Goal: Information Seeking & Learning: Compare options

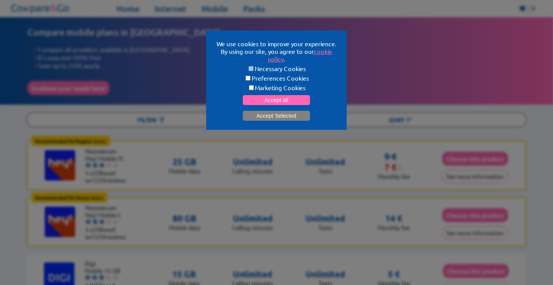
click at [279, 116] on button "Accept Selected" at bounding box center [276, 116] width 67 height 10
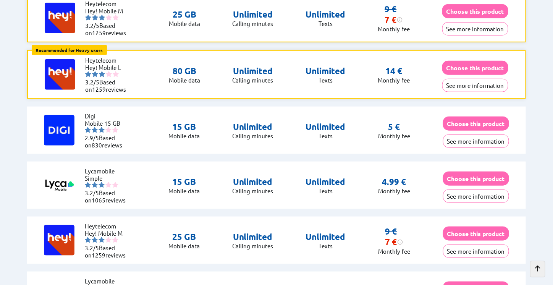
scroll to position [146, 0]
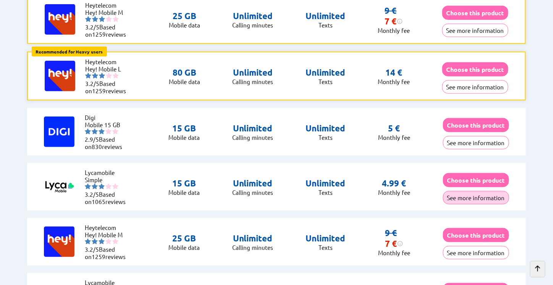
click at [469, 196] on button "See more information" at bounding box center [476, 197] width 66 height 13
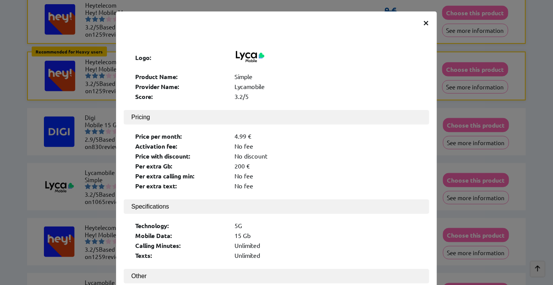
click at [422, 22] on span "×" at bounding box center [425, 22] width 6 height 14
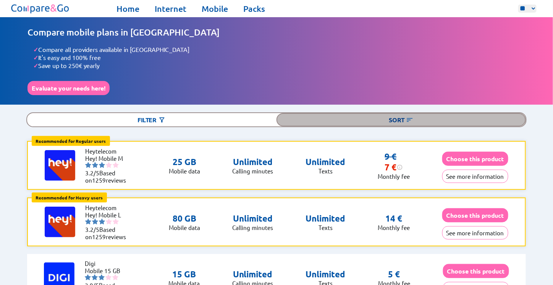
click at [367, 122] on div "Sort" at bounding box center [400, 119] width 249 height 13
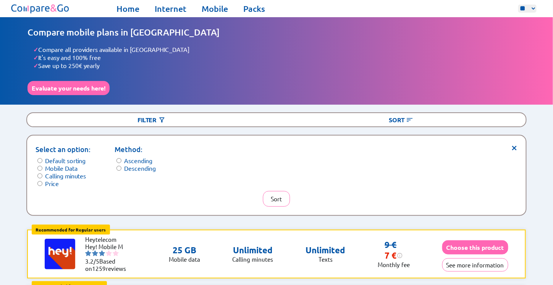
click at [514, 144] on span "×" at bounding box center [514, 147] width 6 height 6
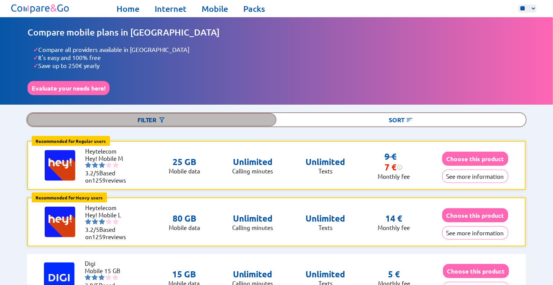
click at [178, 118] on div "Filter" at bounding box center [151, 119] width 249 height 13
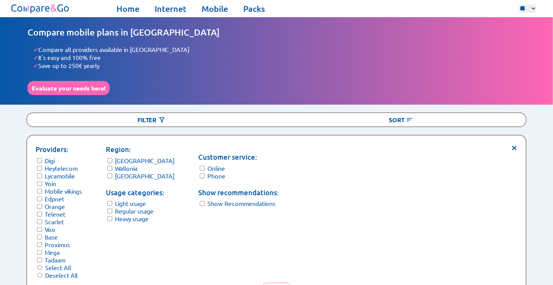
click at [39, 205] on form "Providers: [PERSON_NAME] Lycamobile Yoin Mobile vikings Edpnet Orange Telenet S…" at bounding box center [58, 211] width 47 height 135
click at [38, 200] on form "Providers: [PERSON_NAME] Lycamobile Yoin Mobile vikings Edpnet Orange Telenet S…" at bounding box center [58, 211] width 47 height 135
click at [40, 242] on form "Providers: [PERSON_NAME] Lycamobile Yoin Mobile vikings Edpnet Orange Telenet S…" at bounding box center [58, 211] width 47 height 135
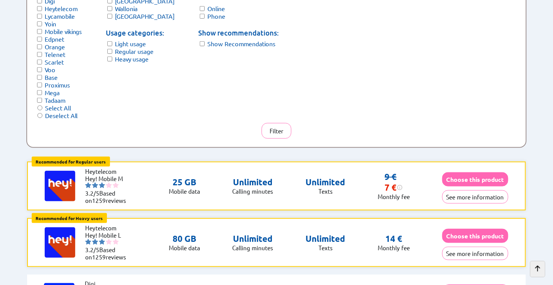
scroll to position [160, 0]
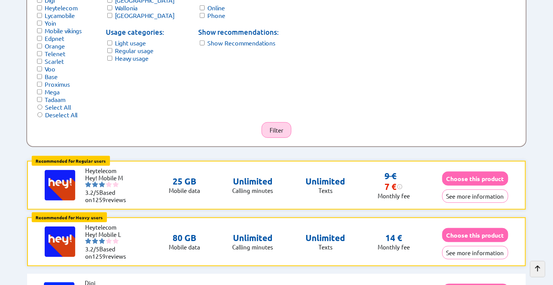
click at [283, 123] on button "Filter" at bounding box center [276, 130] width 30 height 16
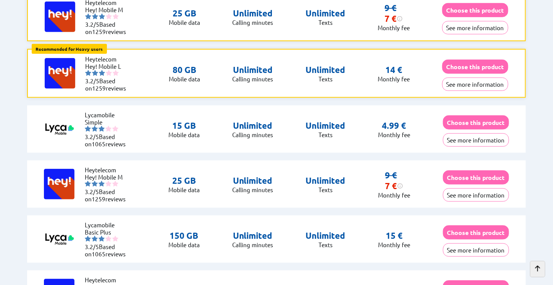
scroll to position [149, 0]
